Goal: Task Accomplishment & Management: Complete application form

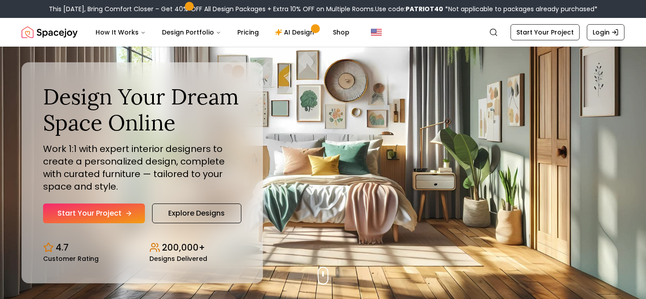
click at [108, 218] on link "Start Your Project" at bounding box center [94, 214] width 102 height 20
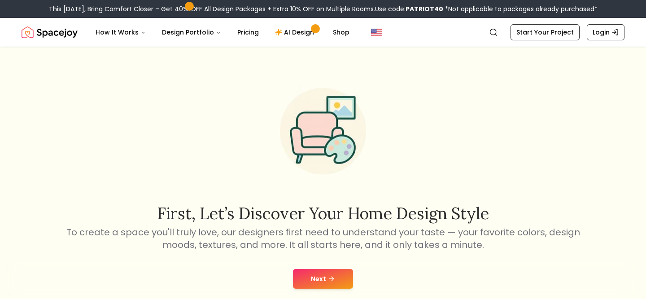
click at [315, 281] on button "Next" at bounding box center [323, 279] width 60 height 20
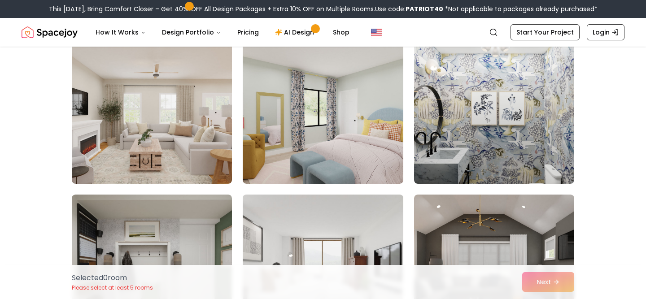
scroll to position [230, 0]
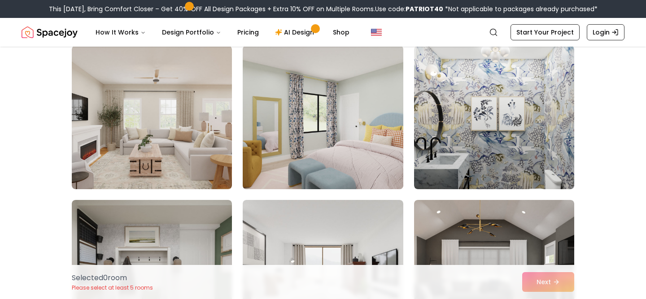
click at [345, 136] on img at bounding box center [323, 117] width 168 height 151
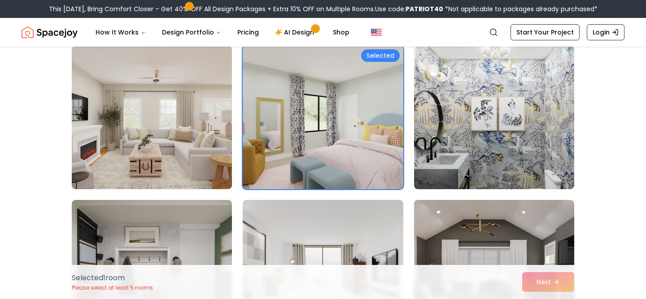
click at [540, 286] on div "Selected 1 room Please select at least 5 rooms Next" at bounding box center [323, 282] width 516 height 34
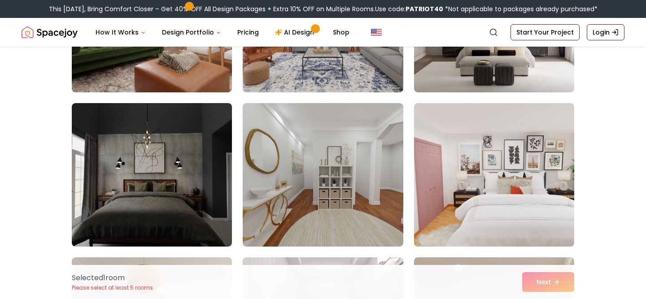
scroll to position [790, 0]
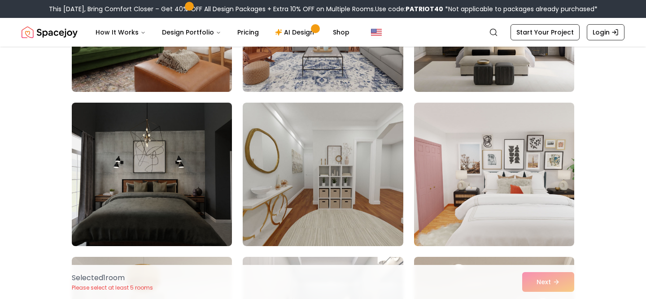
click at [175, 195] on img at bounding box center [152, 174] width 168 height 151
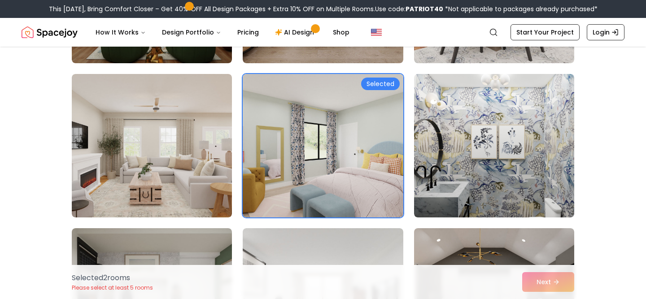
scroll to position [0, 0]
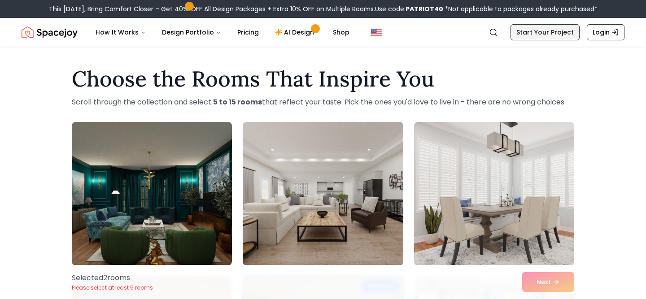
click at [550, 34] on link "Start Your Project" at bounding box center [544, 32] width 69 height 16
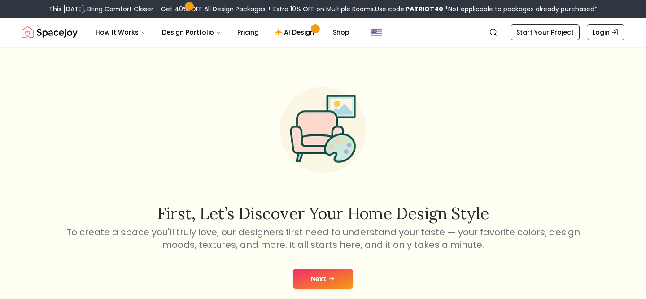
click at [331, 273] on button "Next" at bounding box center [323, 279] width 60 height 20
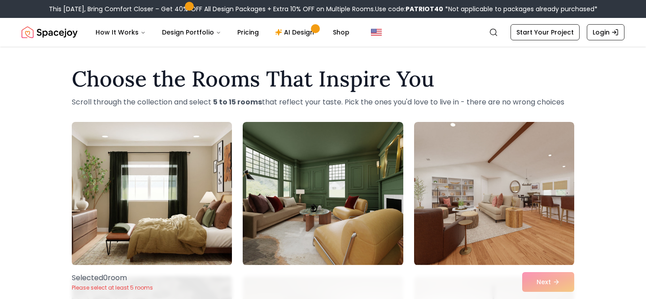
click at [191, 226] on img at bounding box center [152, 193] width 168 height 151
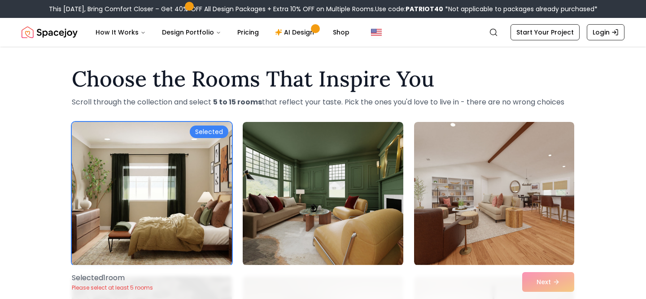
click at [541, 282] on div "Selected 1 room Please select at least 5 rooms Next" at bounding box center [323, 282] width 516 height 34
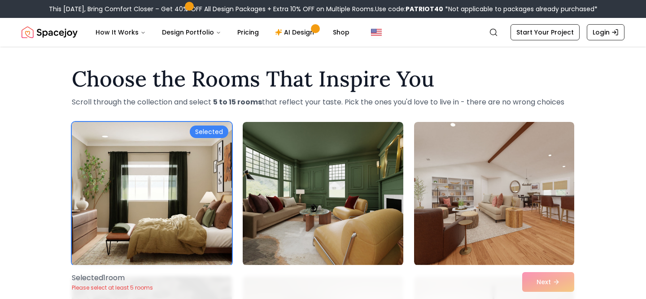
click at [208, 132] on div "Selected" at bounding box center [209, 132] width 39 height 13
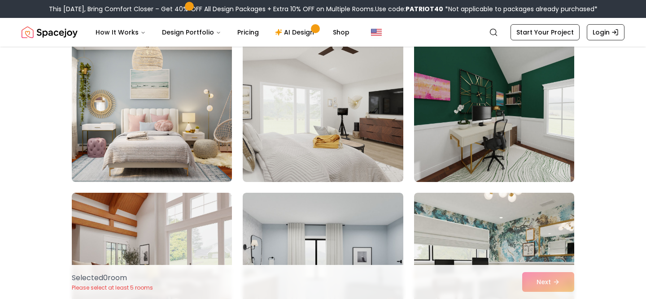
scroll to position [1779, 0]
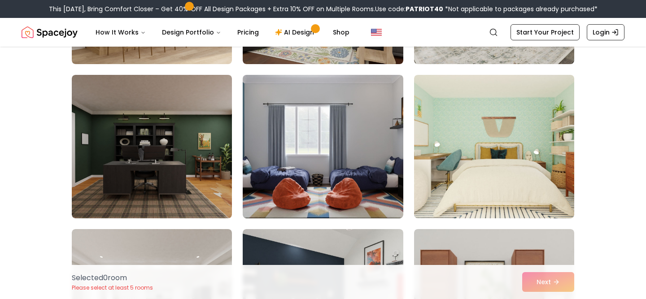
scroll to position [2559, 0]
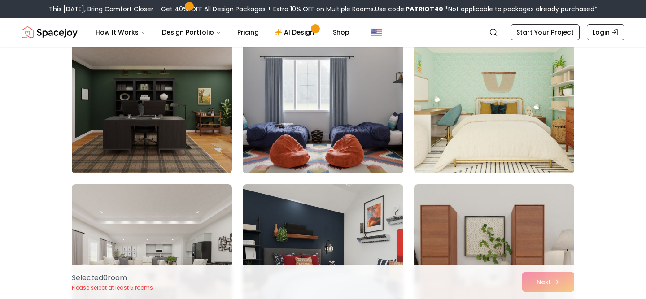
click at [315, 124] on img at bounding box center [323, 101] width 168 height 151
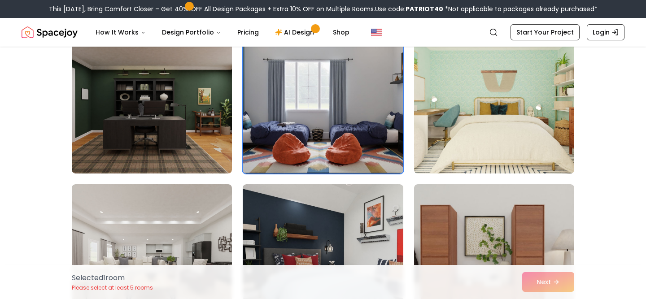
click at [486, 130] on img at bounding box center [494, 101] width 168 height 151
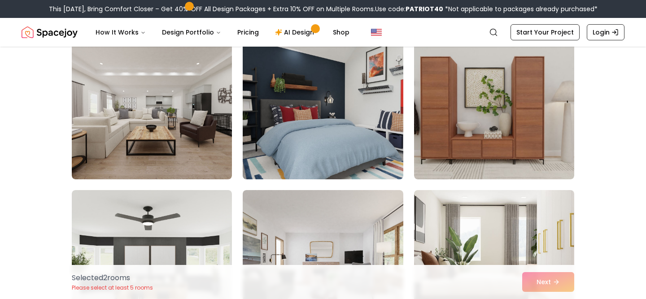
scroll to position [2719, 0]
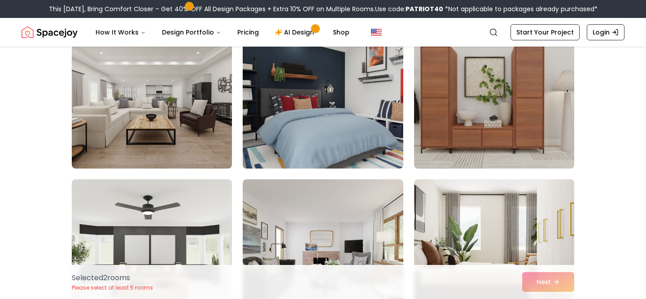
click at [343, 109] on img at bounding box center [323, 97] width 168 height 151
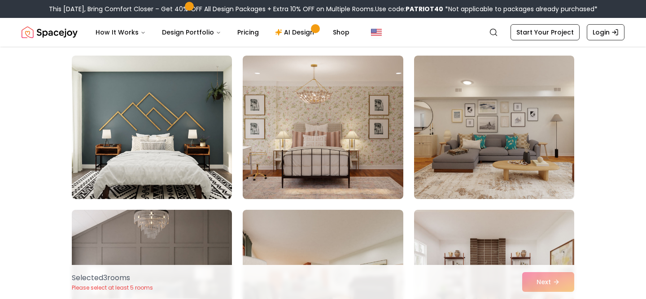
scroll to position [3017, 0]
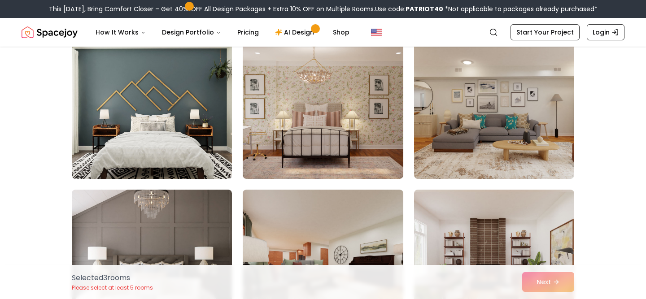
click at [159, 148] on img at bounding box center [152, 107] width 168 height 151
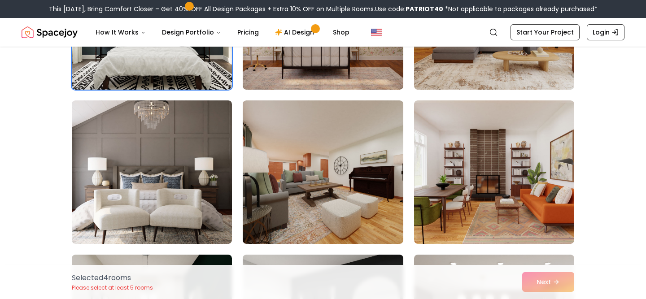
scroll to position [3050, 0]
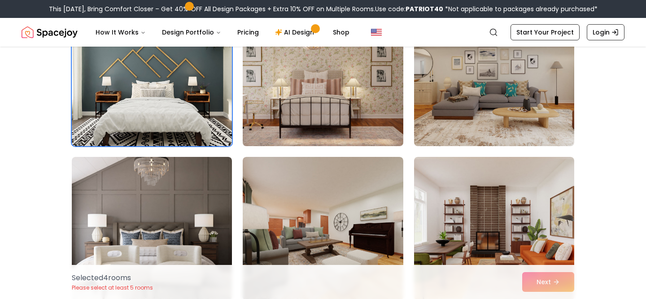
click at [312, 98] on img at bounding box center [323, 74] width 168 height 151
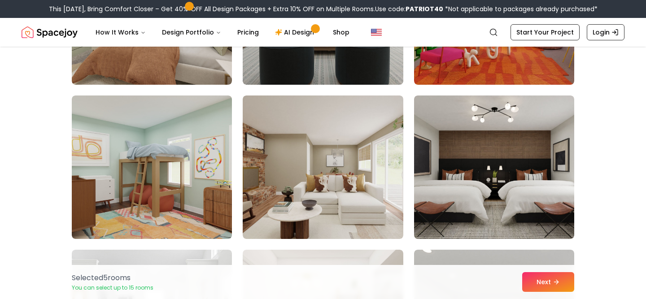
scroll to position [3728, 0]
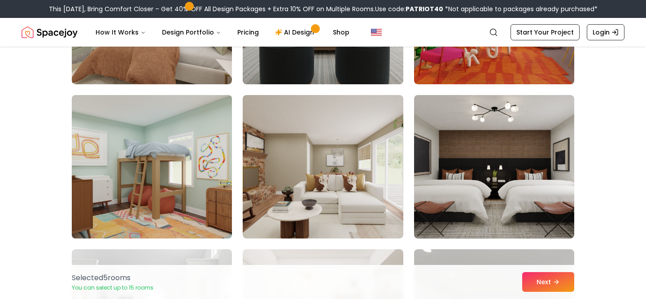
click at [187, 196] on img at bounding box center [152, 166] width 168 height 151
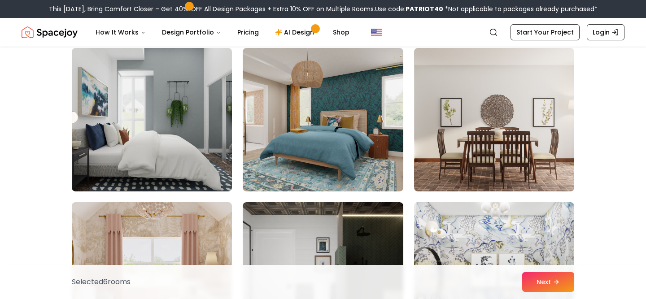
scroll to position [4238, 0]
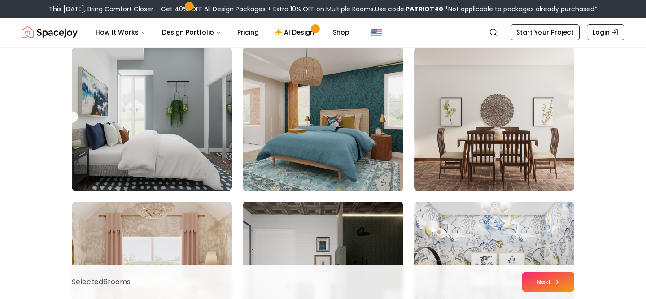
click at [327, 150] on img at bounding box center [323, 119] width 168 height 151
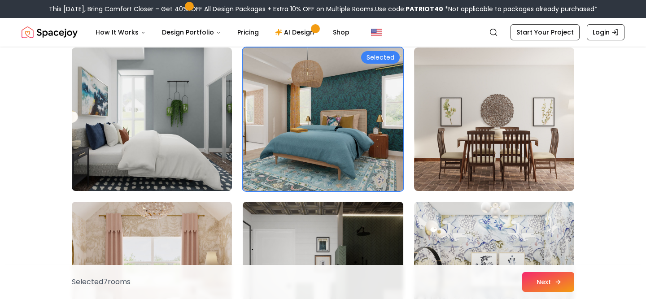
click at [533, 286] on button "Next" at bounding box center [548, 282] width 52 height 20
click at [542, 285] on button "Next" at bounding box center [548, 282] width 52 height 20
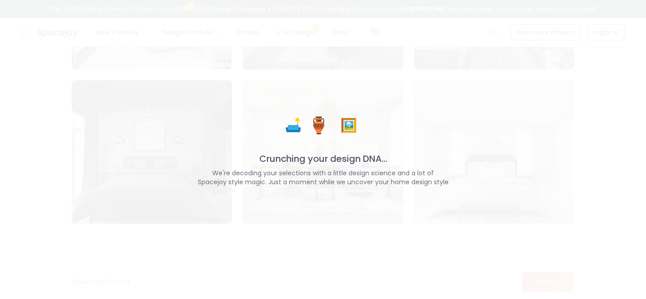
scroll to position [4642, 0]
